Goal: Information Seeking & Learning: Learn about a topic

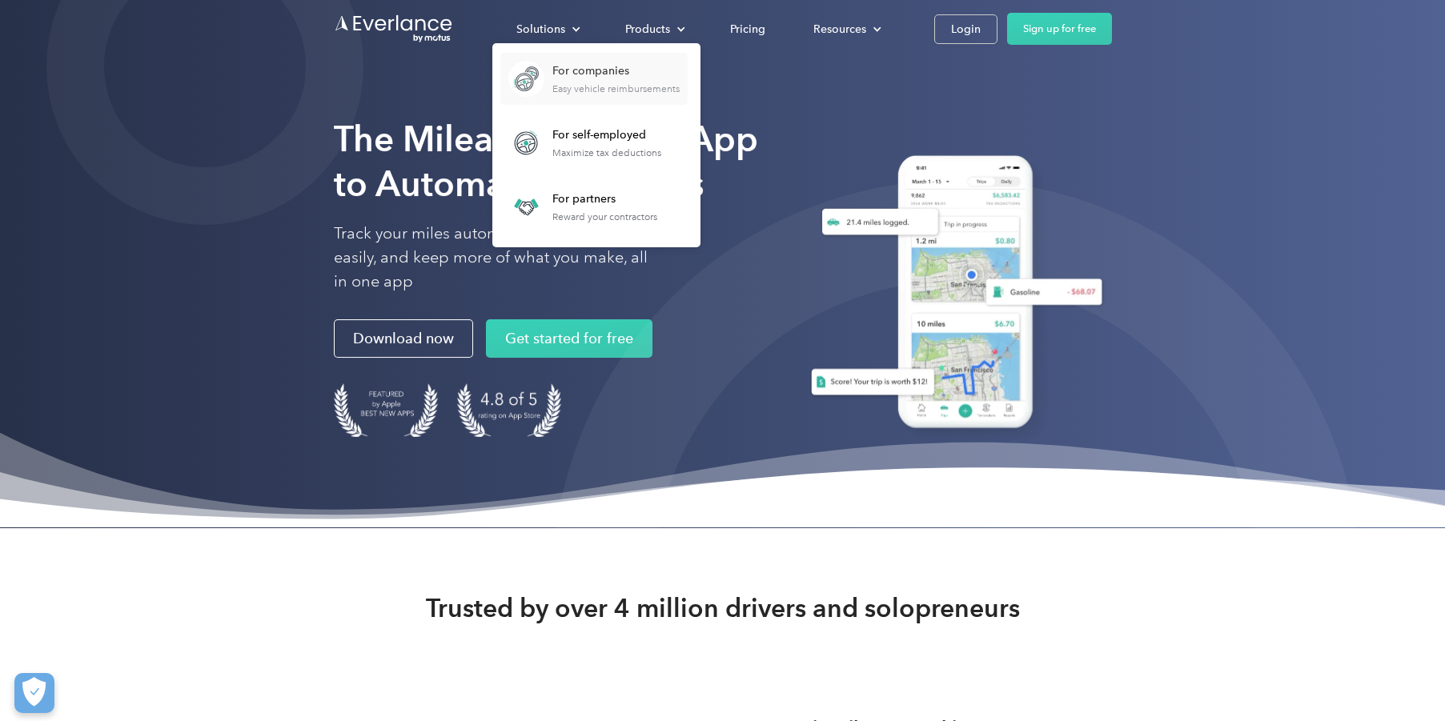
click at [560, 74] on div "For companies" at bounding box center [615, 71] width 127 height 16
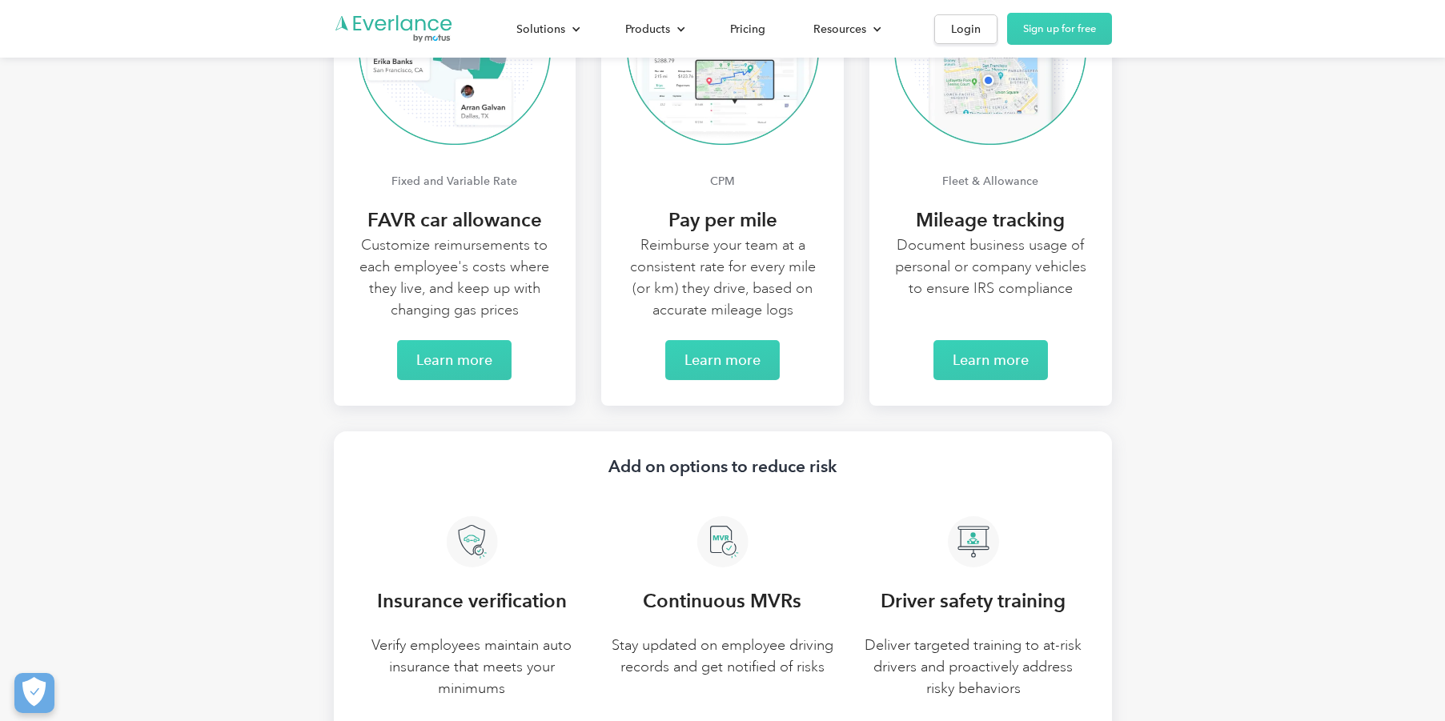
scroll to position [3131, 0]
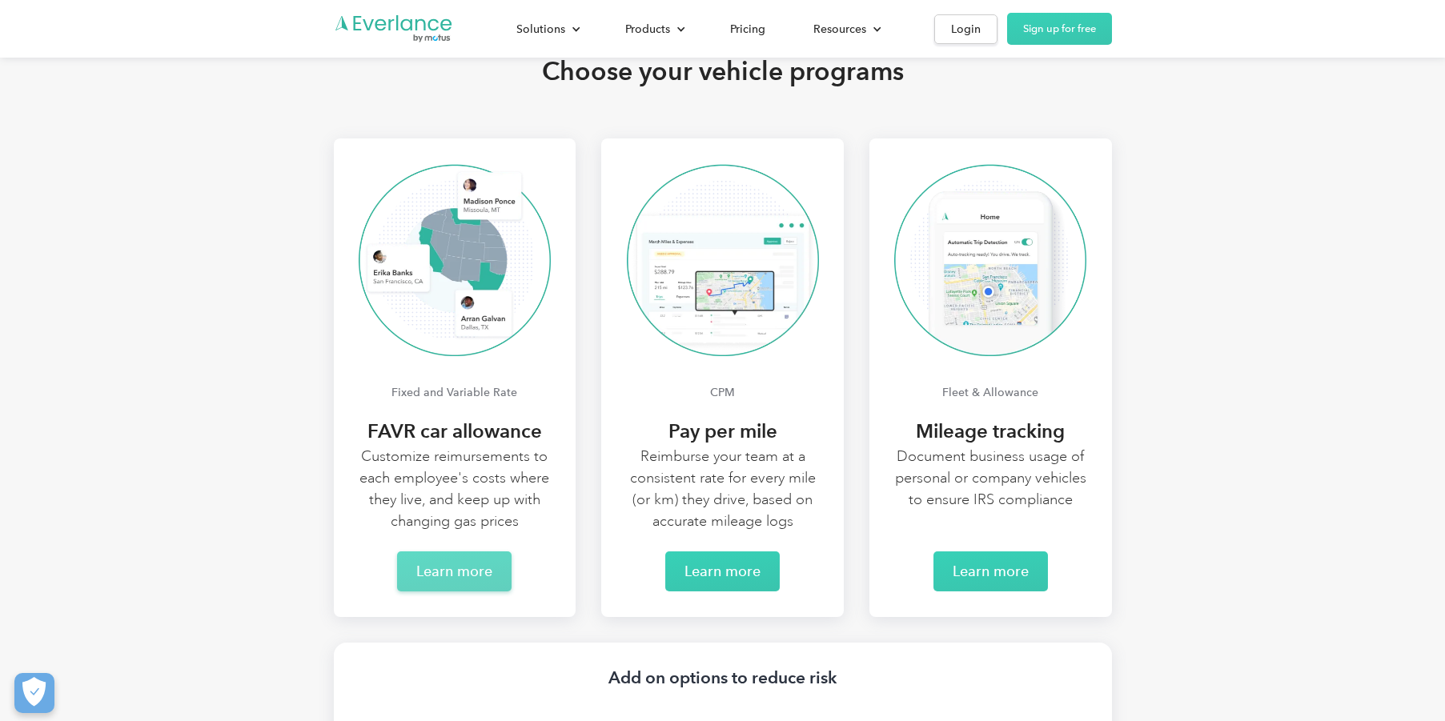
click at [455, 583] on link "Learn more" at bounding box center [454, 572] width 114 height 40
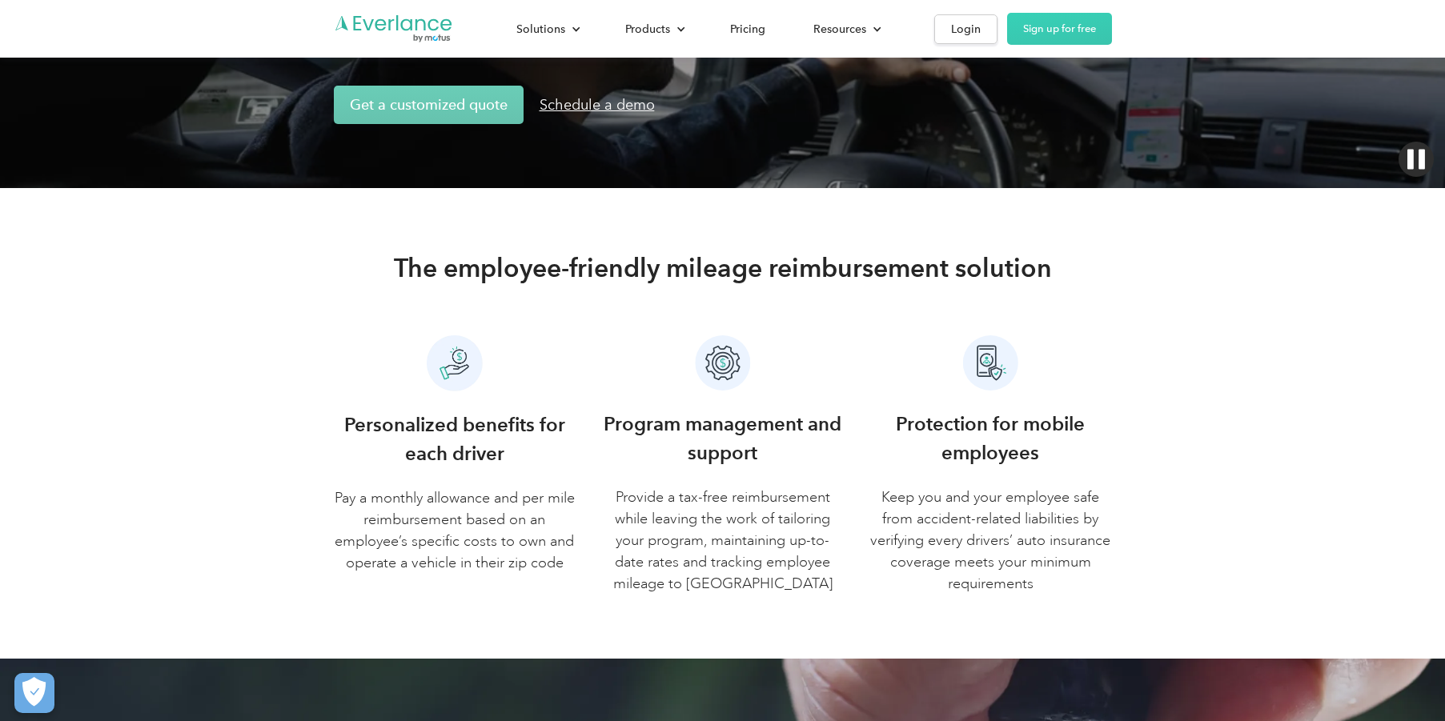
scroll to position [3, 0]
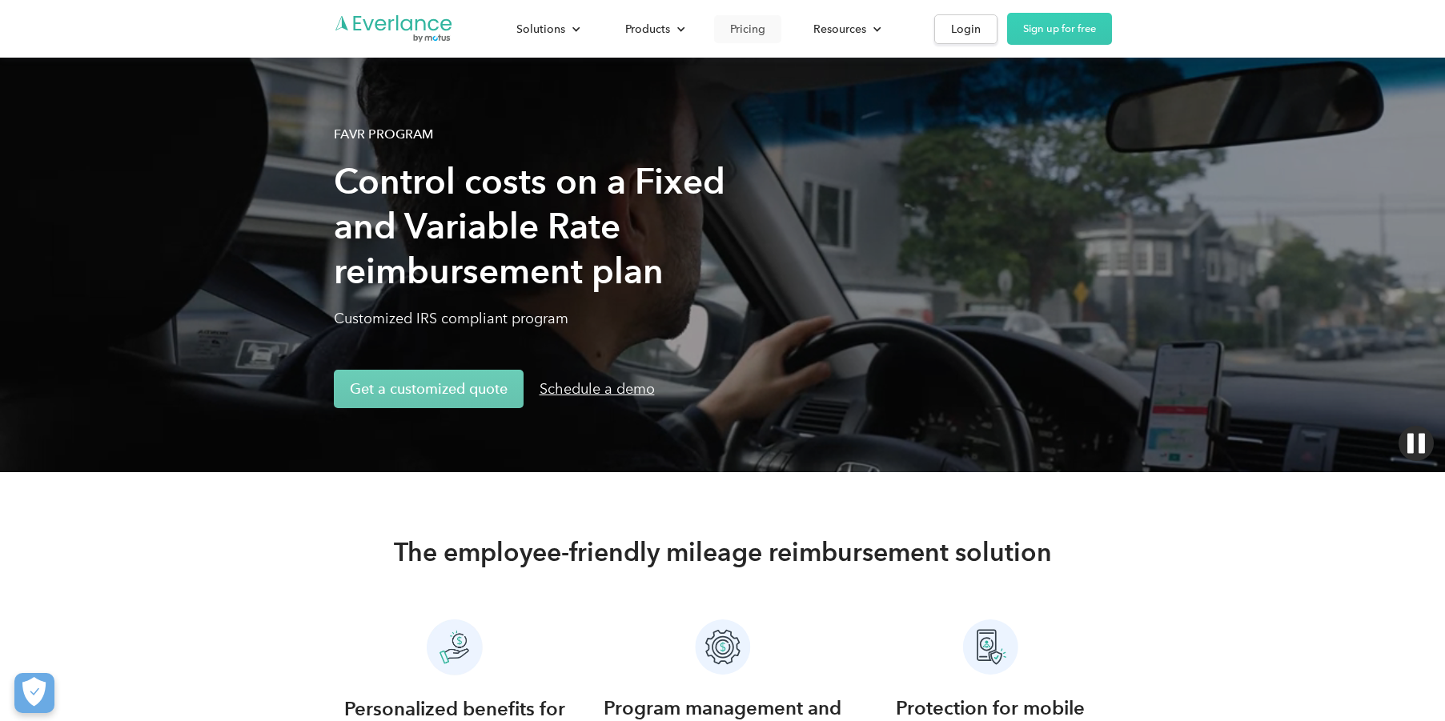
click at [760, 30] on div "Pricing" at bounding box center [747, 29] width 35 height 20
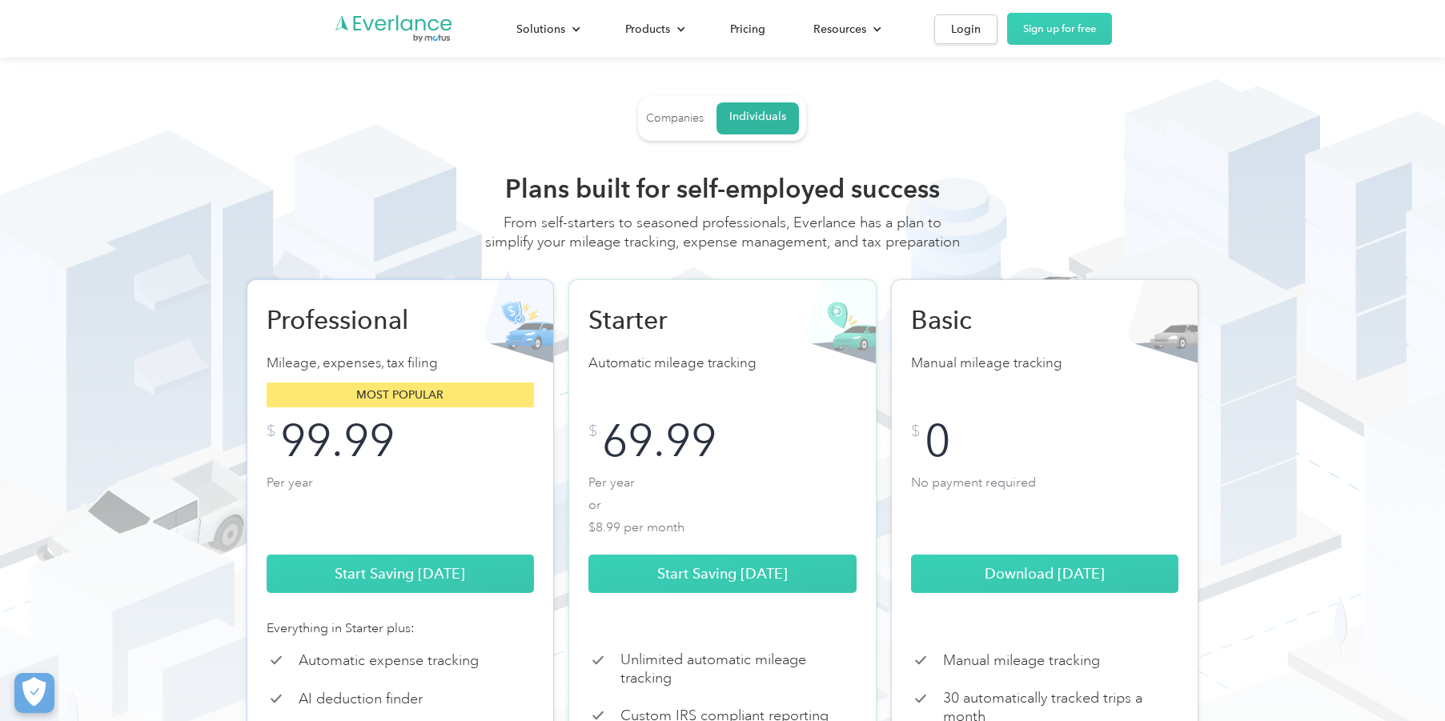
drag, startPoint x: 695, startPoint y: 120, endPoint x: 699, endPoint y: 130, distance: 10.4
click at [695, 120] on div "Companies" at bounding box center [675, 118] width 58 height 14
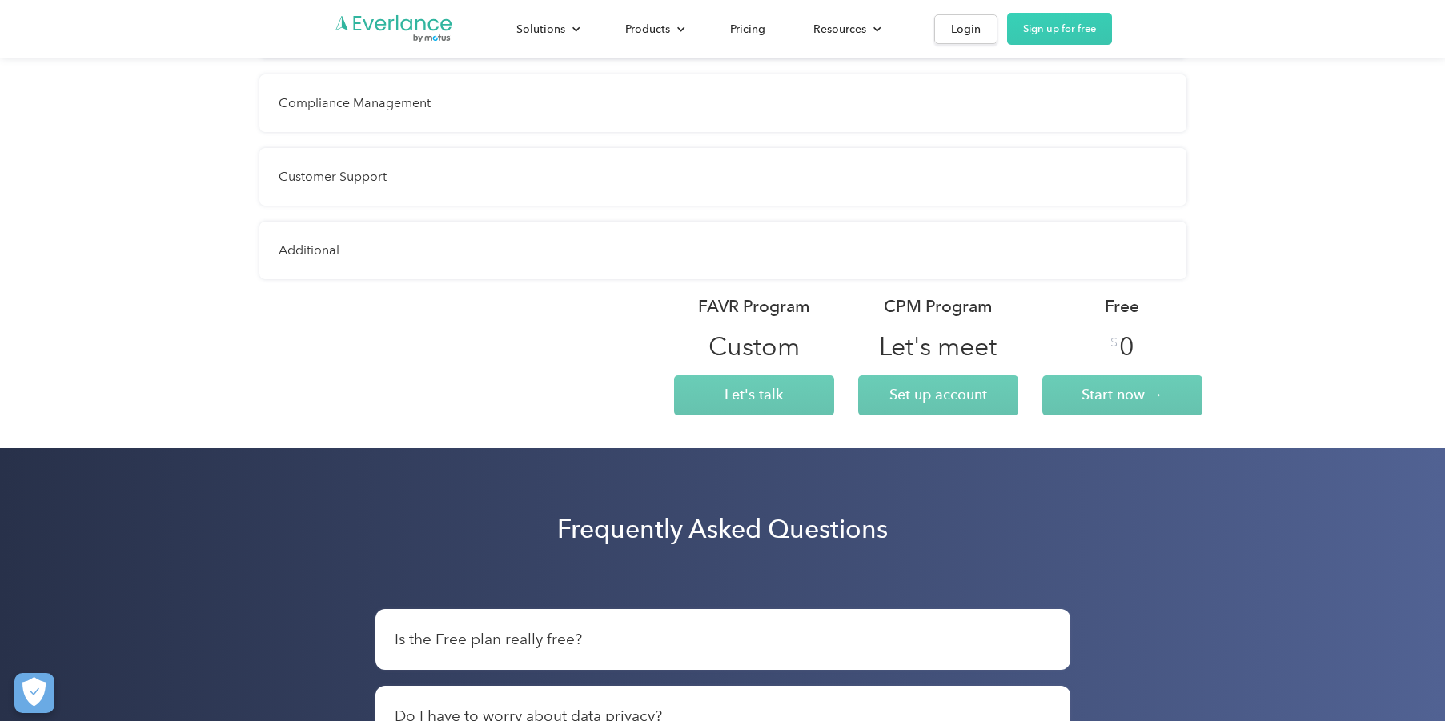
scroll to position [1884, 0]
